Goal: Register for event/course

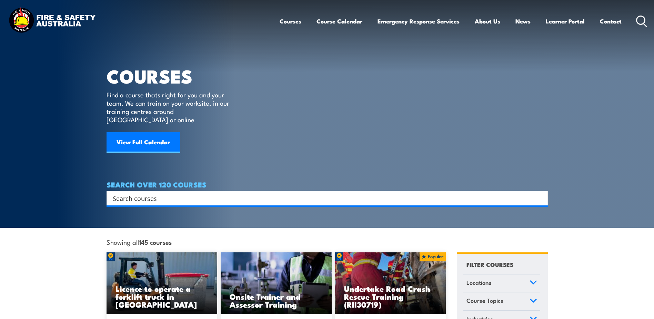
click at [293, 193] on input "Search input" at bounding box center [323, 198] width 420 height 10
type input "fire warden"
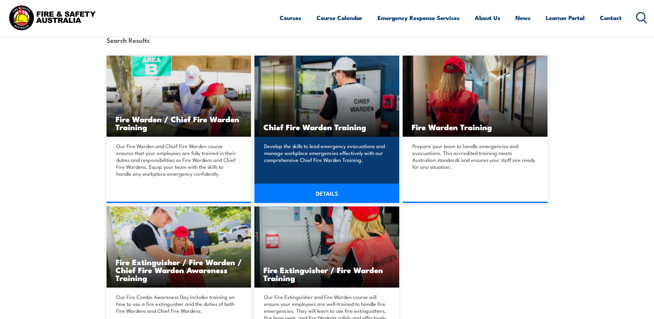
scroll to position [172, 0]
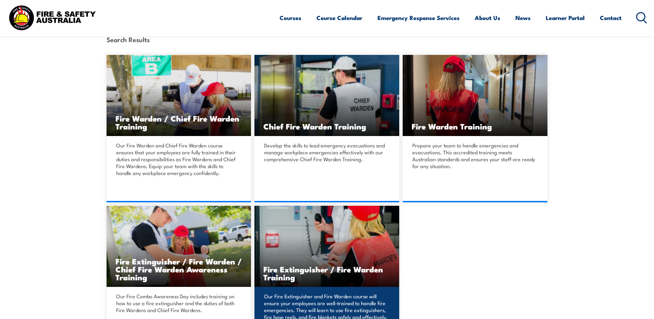
click at [381, 265] on h3 "Fire Extinguisher / Fire Warden Training" at bounding box center [326, 273] width 127 height 16
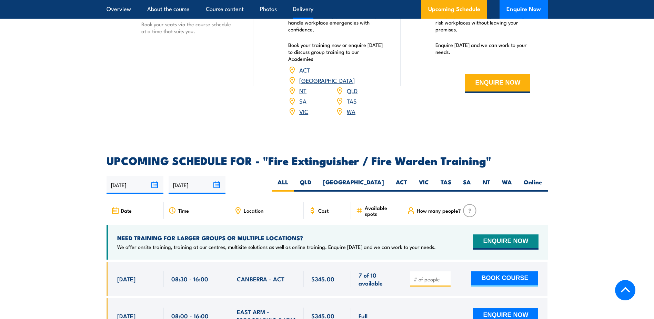
scroll to position [1069, 0]
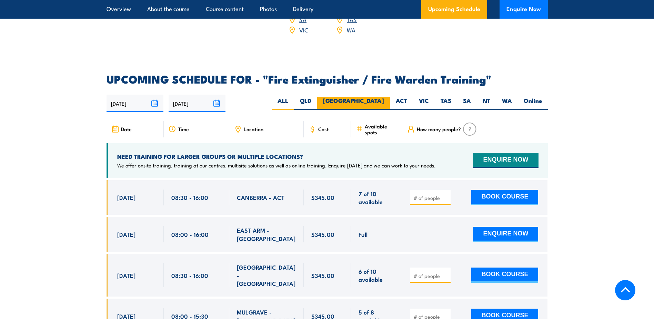
click at [372, 97] on label "[GEOGRAPHIC_DATA]" at bounding box center [353, 103] width 73 height 13
click at [384, 97] on input "[GEOGRAPHIC_DATA]" at bounding box center [386, 99] width 4 height 4
radio input "true"
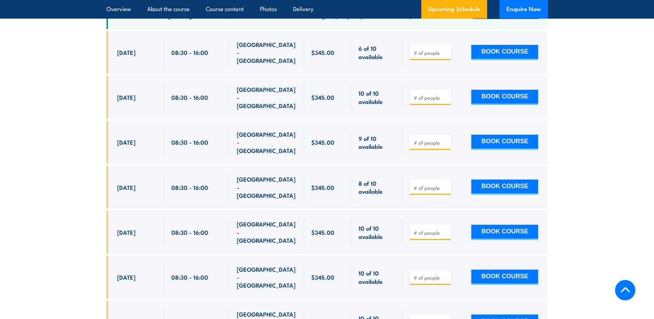
scroll to position [1201, 0]
